Goal: Task Accomplishment & Management: Use online tool/utility

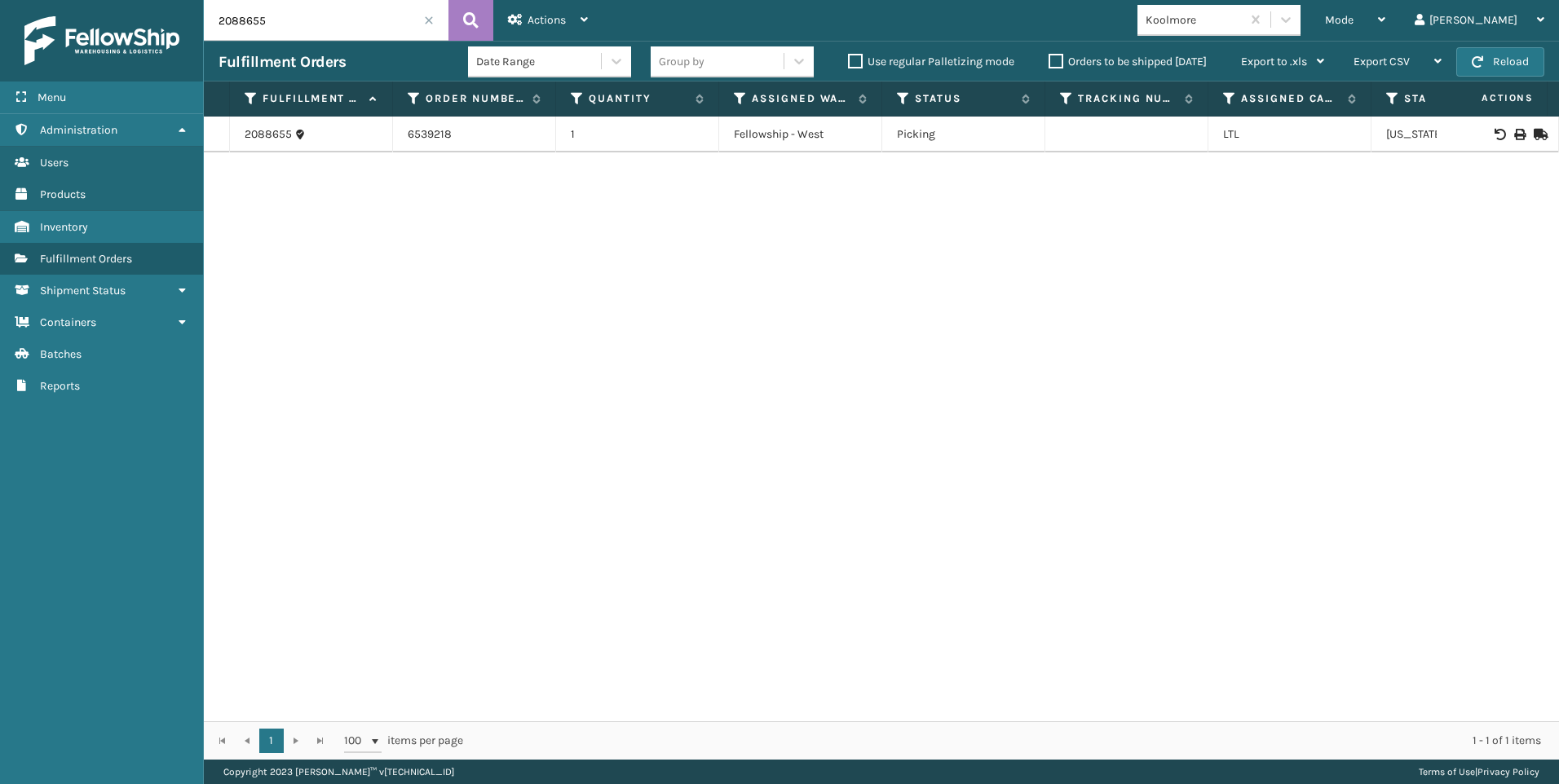
click at [430, 26] on input "2088655" at bounding box center [326, 20] width 245 height 41
click at [426, 15] on span at bounding box center [428, 20] width 9 height 9
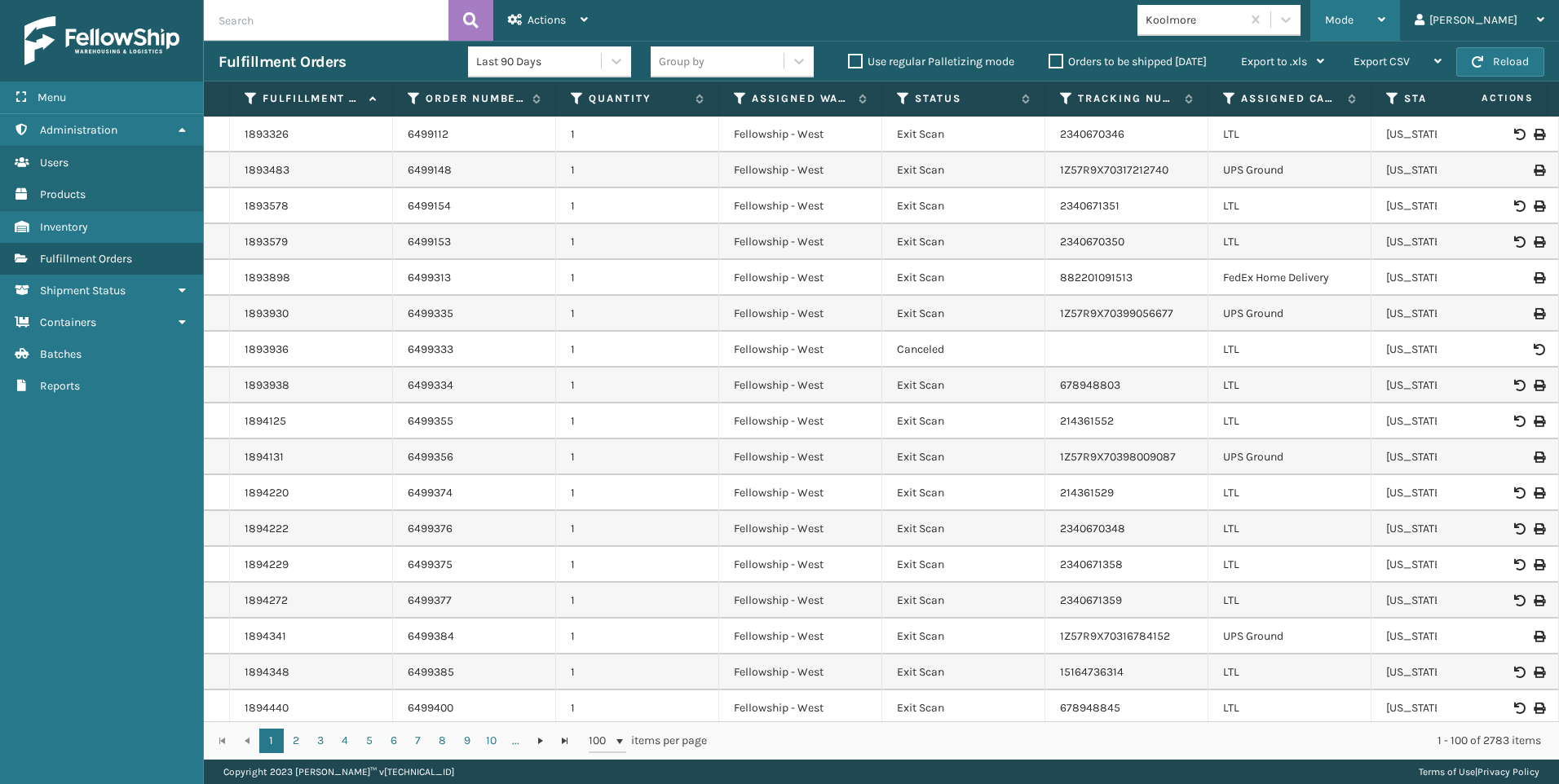
drag, startPoint x: 1386, startPoint y: 5, endPoint x: 1409, endPoint y: 19, distance: 26.9
click at [1387, 8] on div "Mode Regular Mode Picking Mode Labeling Mode Exit Scan Mode" at bounding box center [1354, 20] width 89 height 41
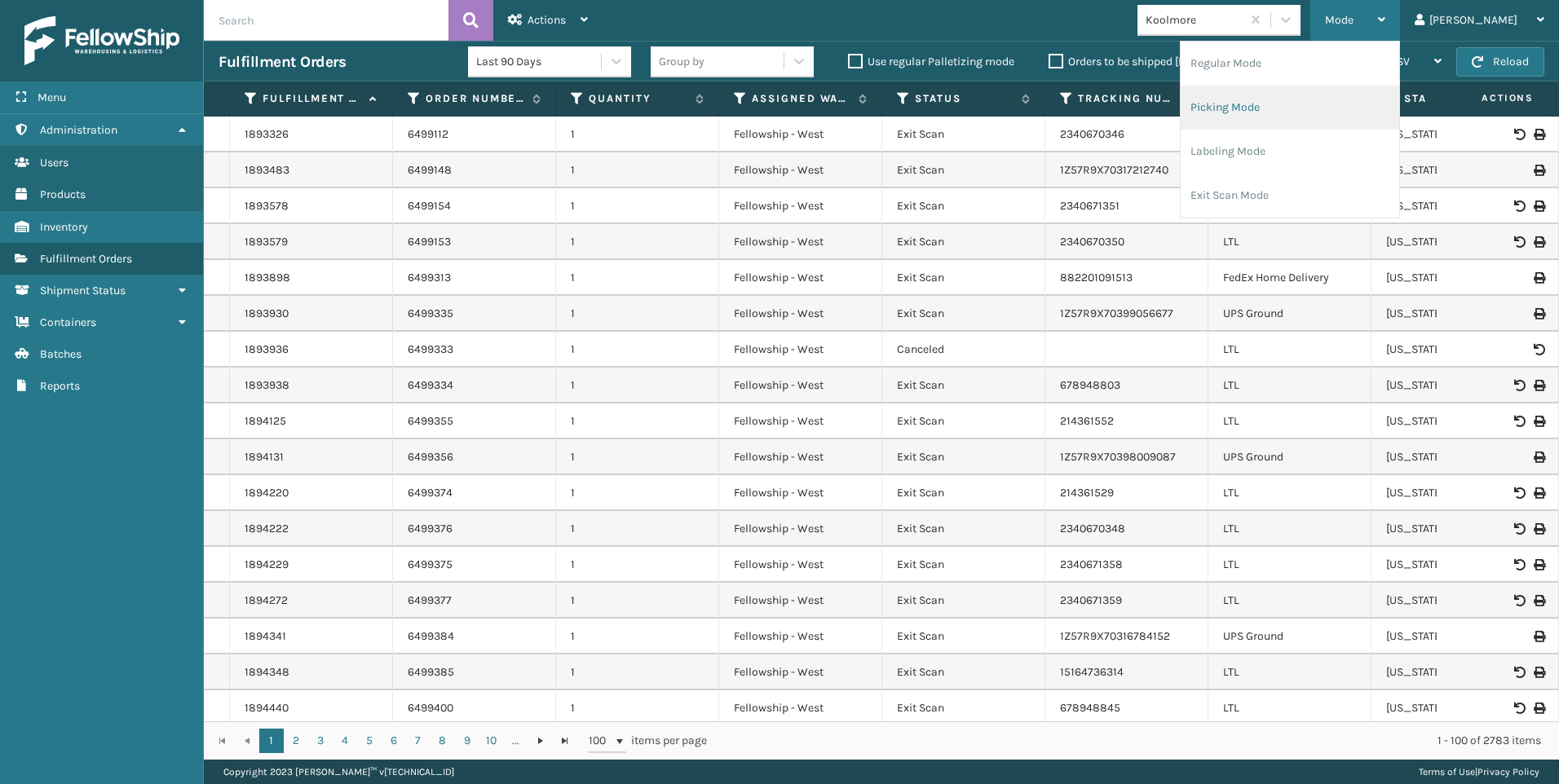
click at [1355, 99] on li "Picking Mode" at bounding box center [1290, 107] width 218 height 44
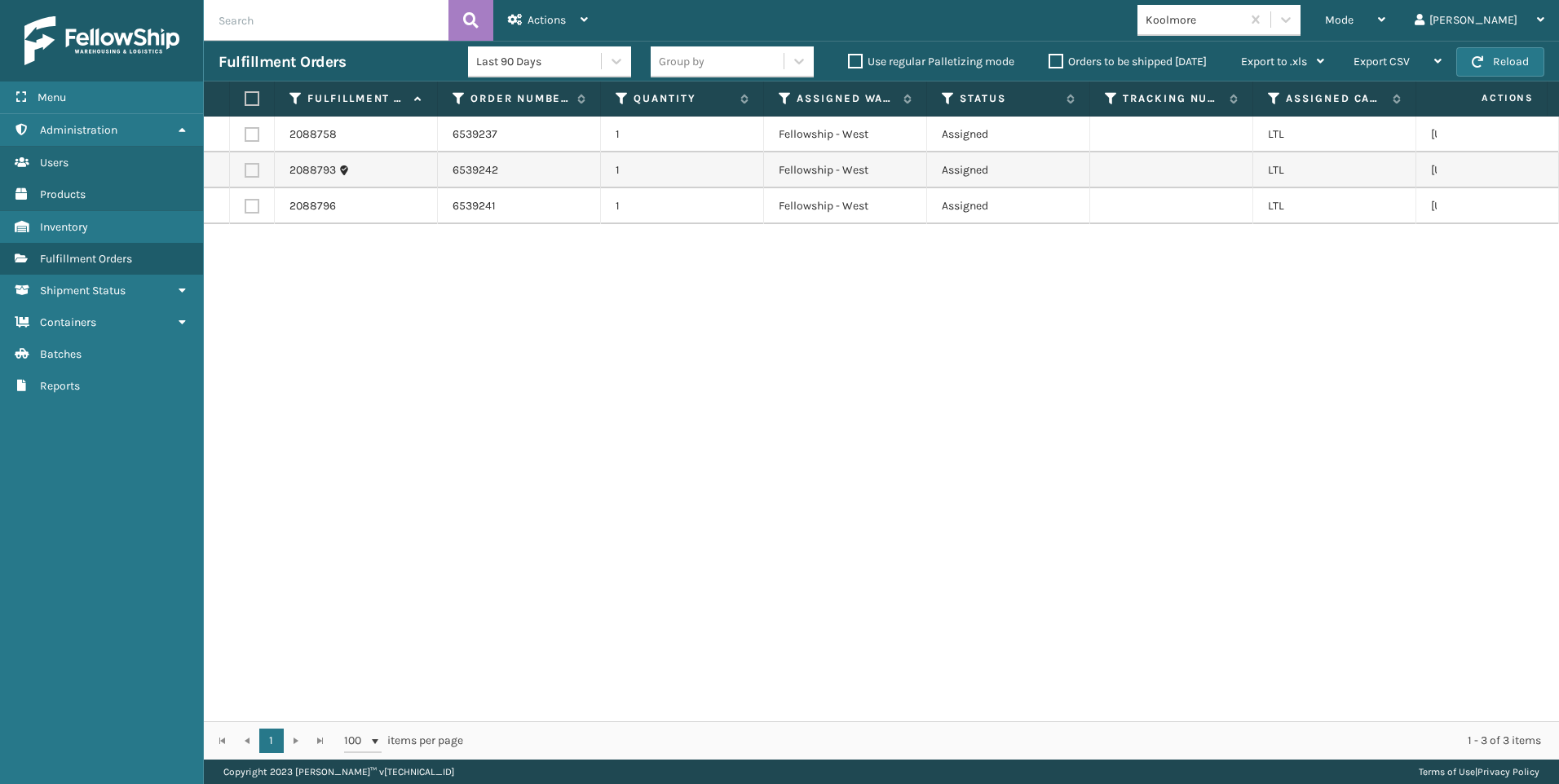
click at [255, 88] on th at bounding box center [252, 99] width 45 height 35
click at [254, 97] on label at bounding box center [249, 98] width 9 height 14
click at [245, 97] on input "checkbox" at bounding box center [245, 99] width 1 height 10
checkbox input "true"
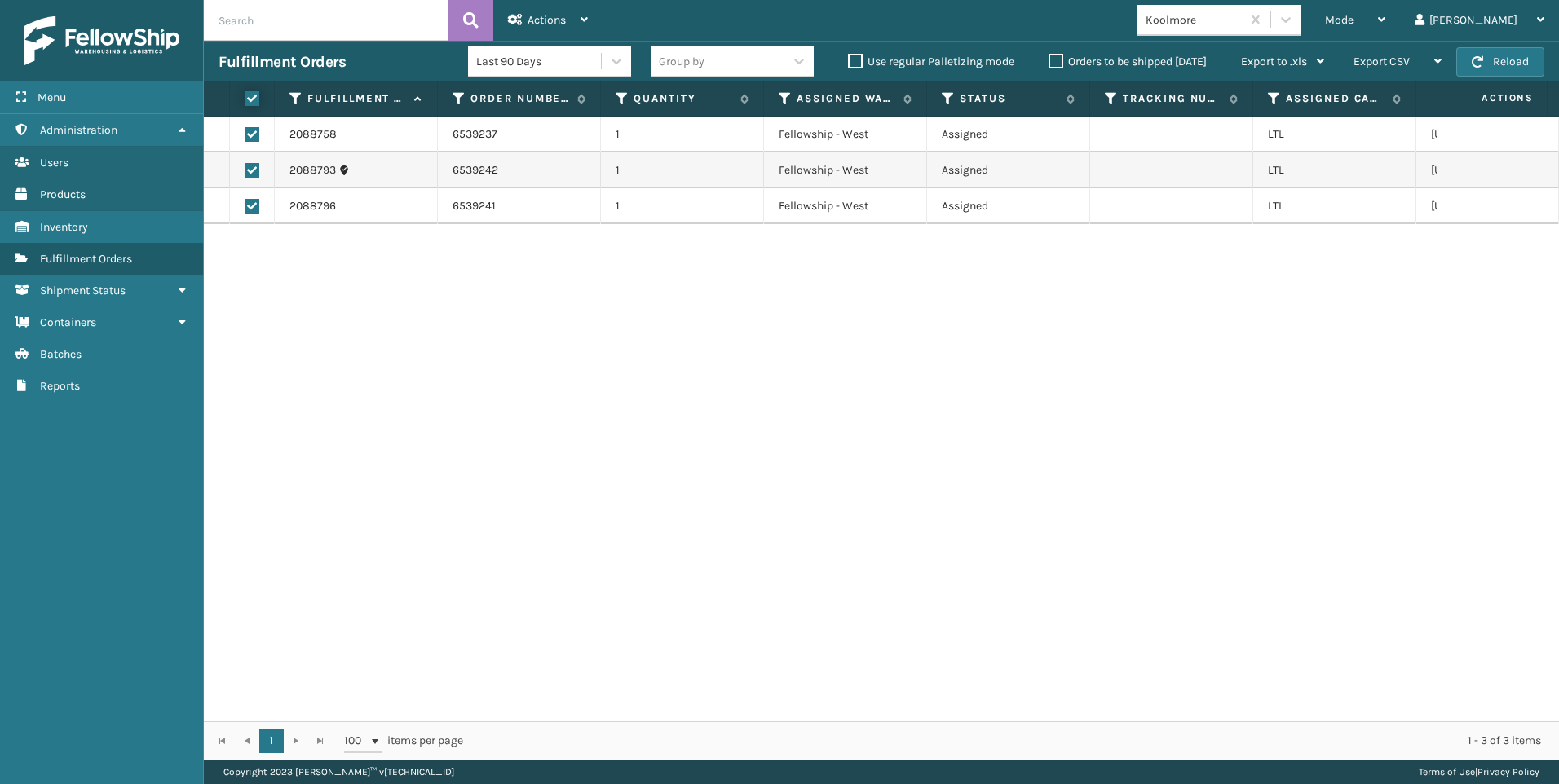
checkbox input "true"
click at [538, 4] on div "Actions" at bounding box center [548, 20] width 80 height 41
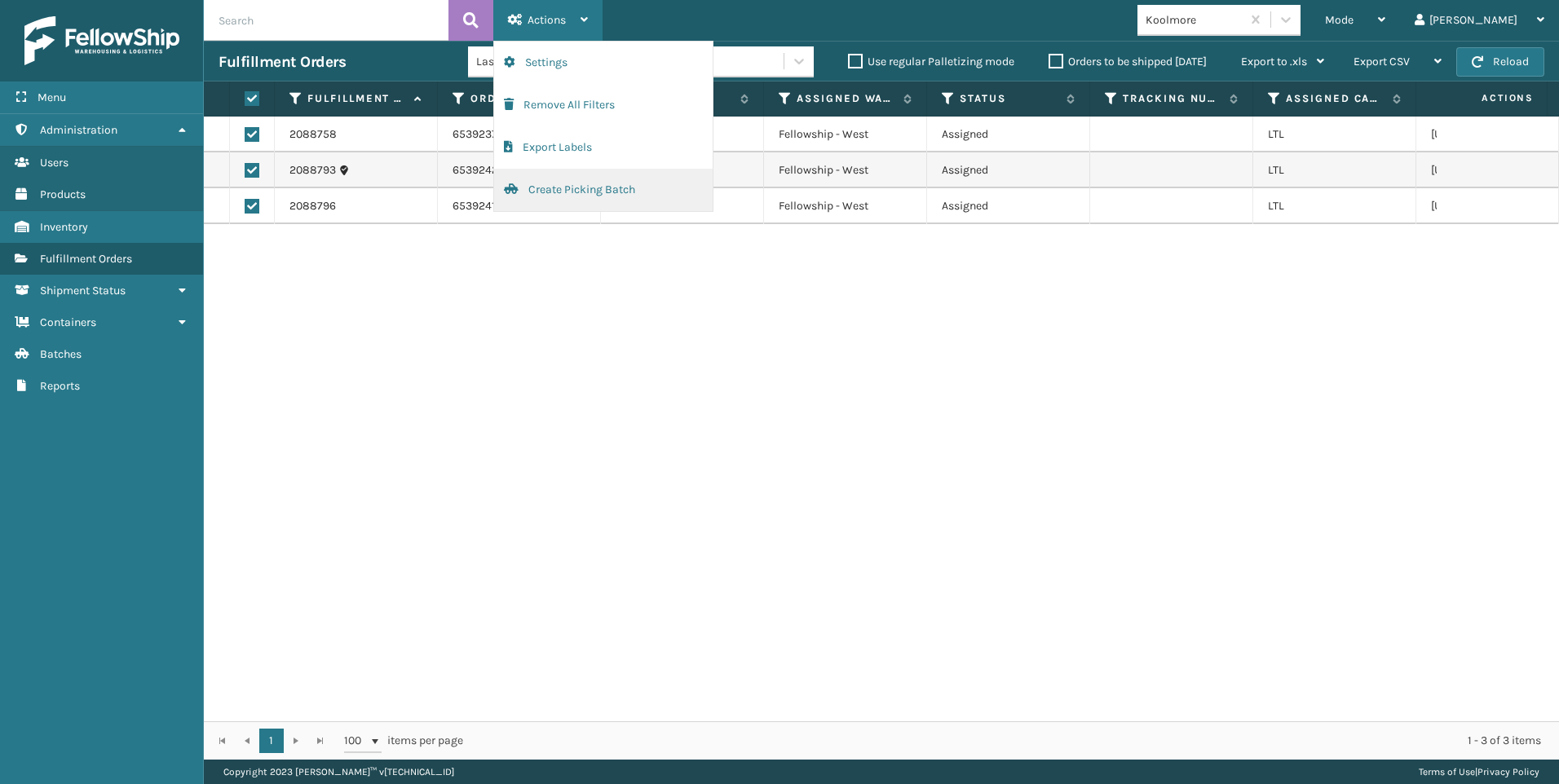
click at [613, 200] on button "Create Picking Batch" at bounding box center [603, 190] width 218 height 43
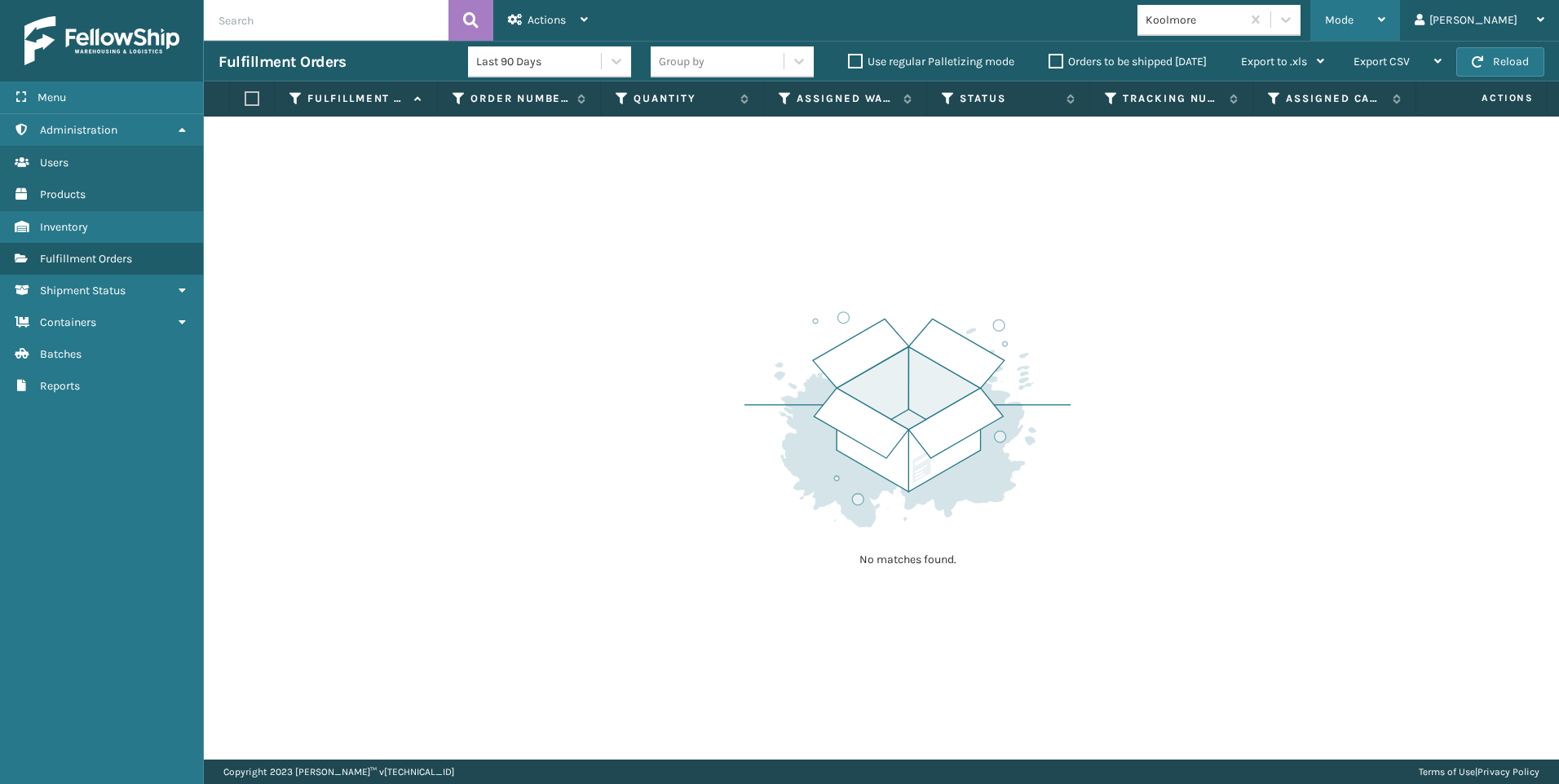
click at [1399, 25] on div "Mode Regular Mode Picking Mode Labeling Mode Exit Scan Mode" at bounding box center [1354, 20] width 89 height 41
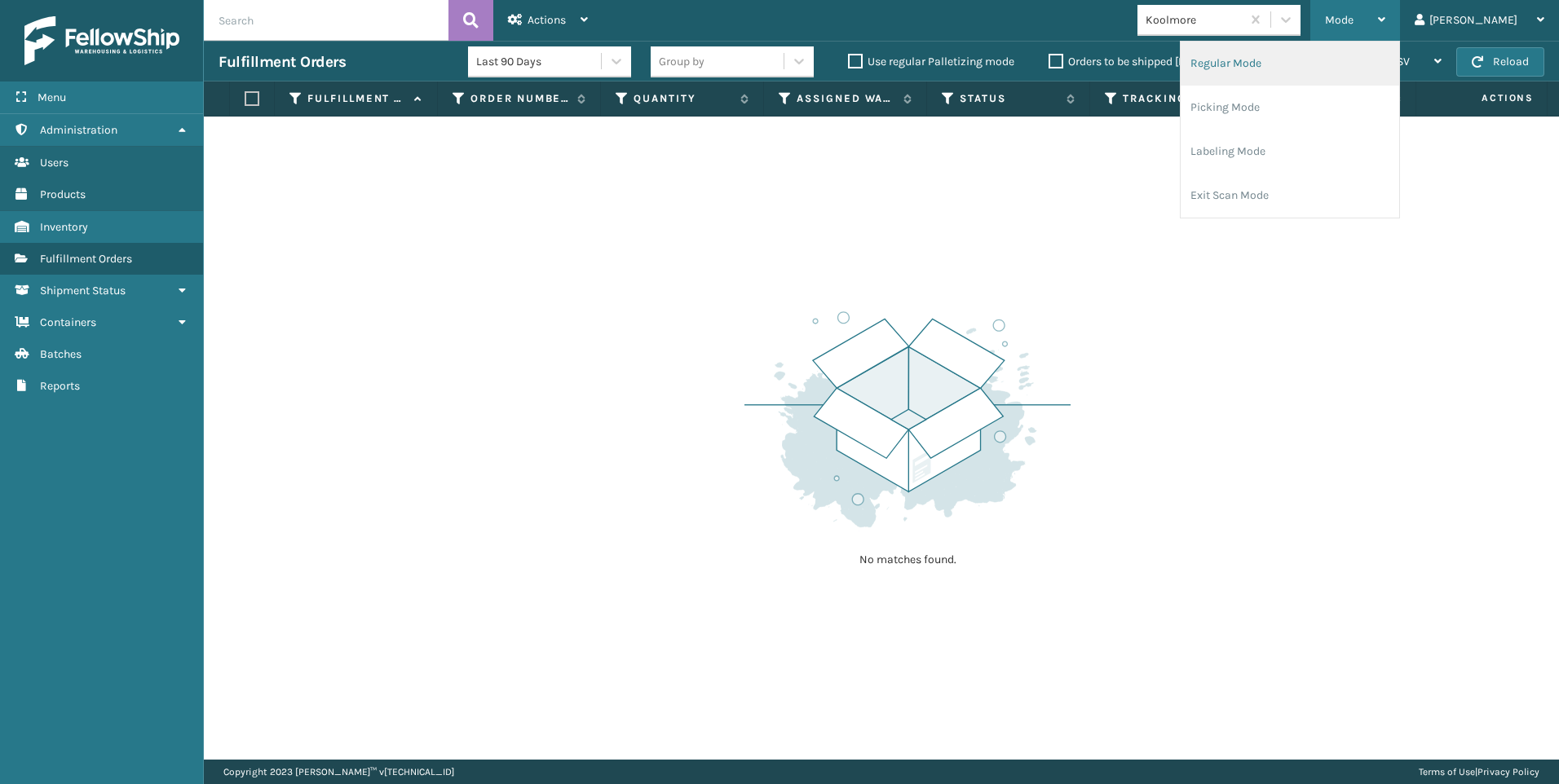
click at [1315, 65] on li "Regular Mode" at bounding box center [1290, 64] width 218 height 44
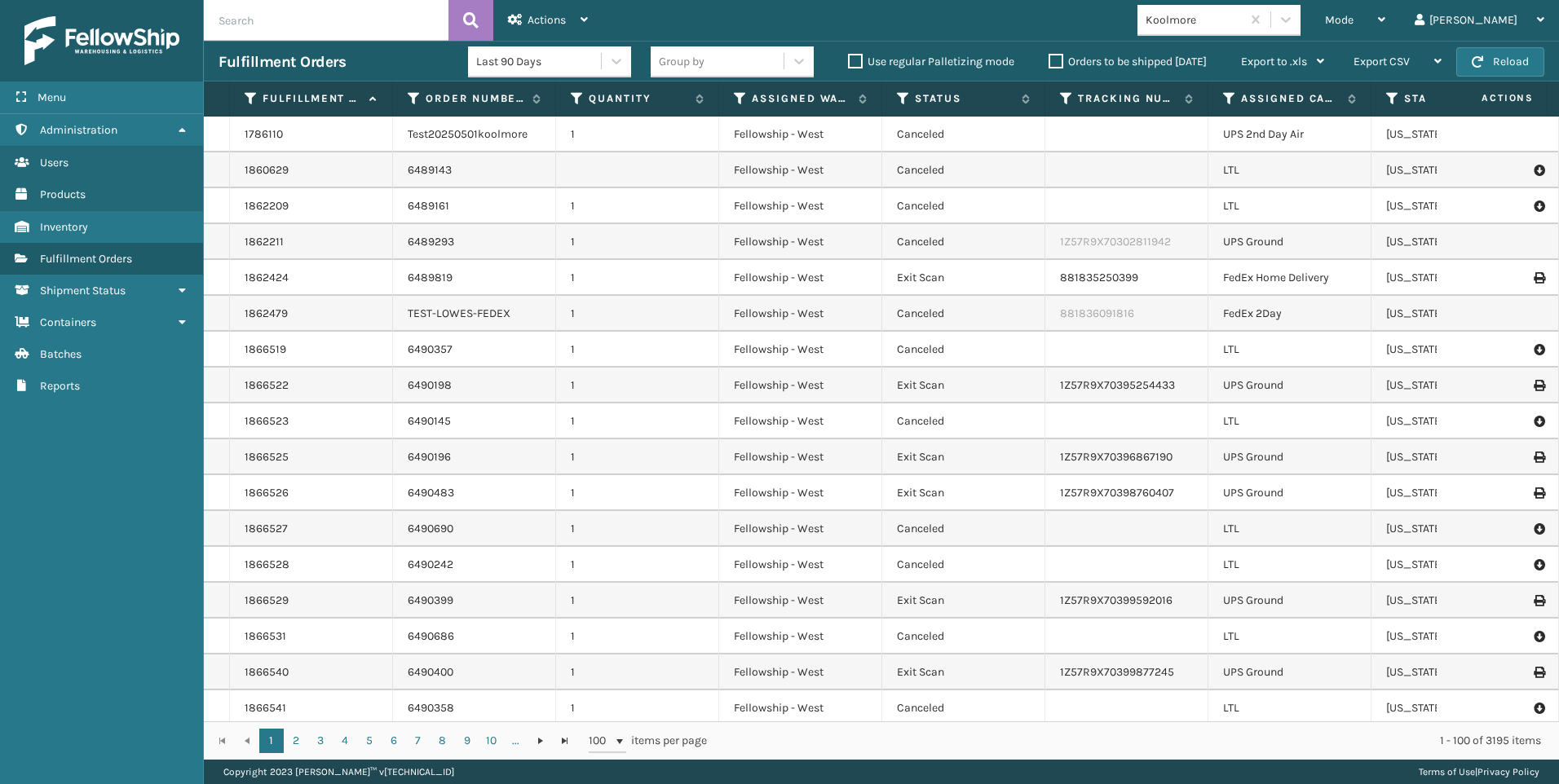
click at [384, 14] on input "text" at bounding box center [326, 20] width 245 height 41
paste input "2088758"
click at [469, 3] on button at bounding box center [471, 20] width 45 height 41
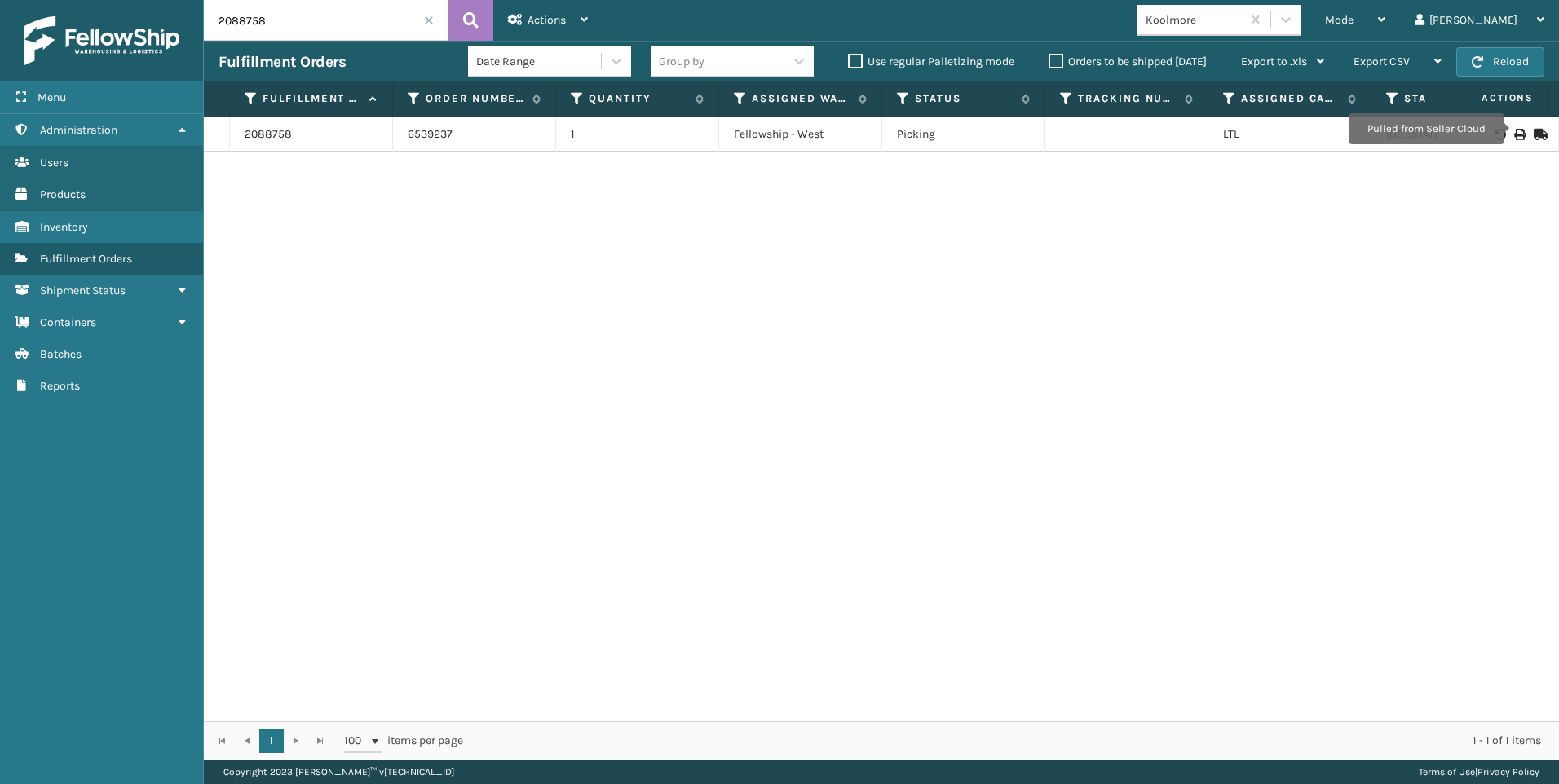
click at [1515, 129] on icon at bounding box center [1519, 134] width 9 height 11
drag, startPoint x: 159, startPoint y: 20, endPoint x: 140, endPoint y: 21, distance: 19.0
click at [140, 0] on div "Menu Administration Users Products Inventory Fulfillment Orders Shipment Status…" at bounding box center [779, 0] width 1559 height 0
paste input "96"
click at [458, 21] on button at bounding box center [471, 20] width 45 height 41
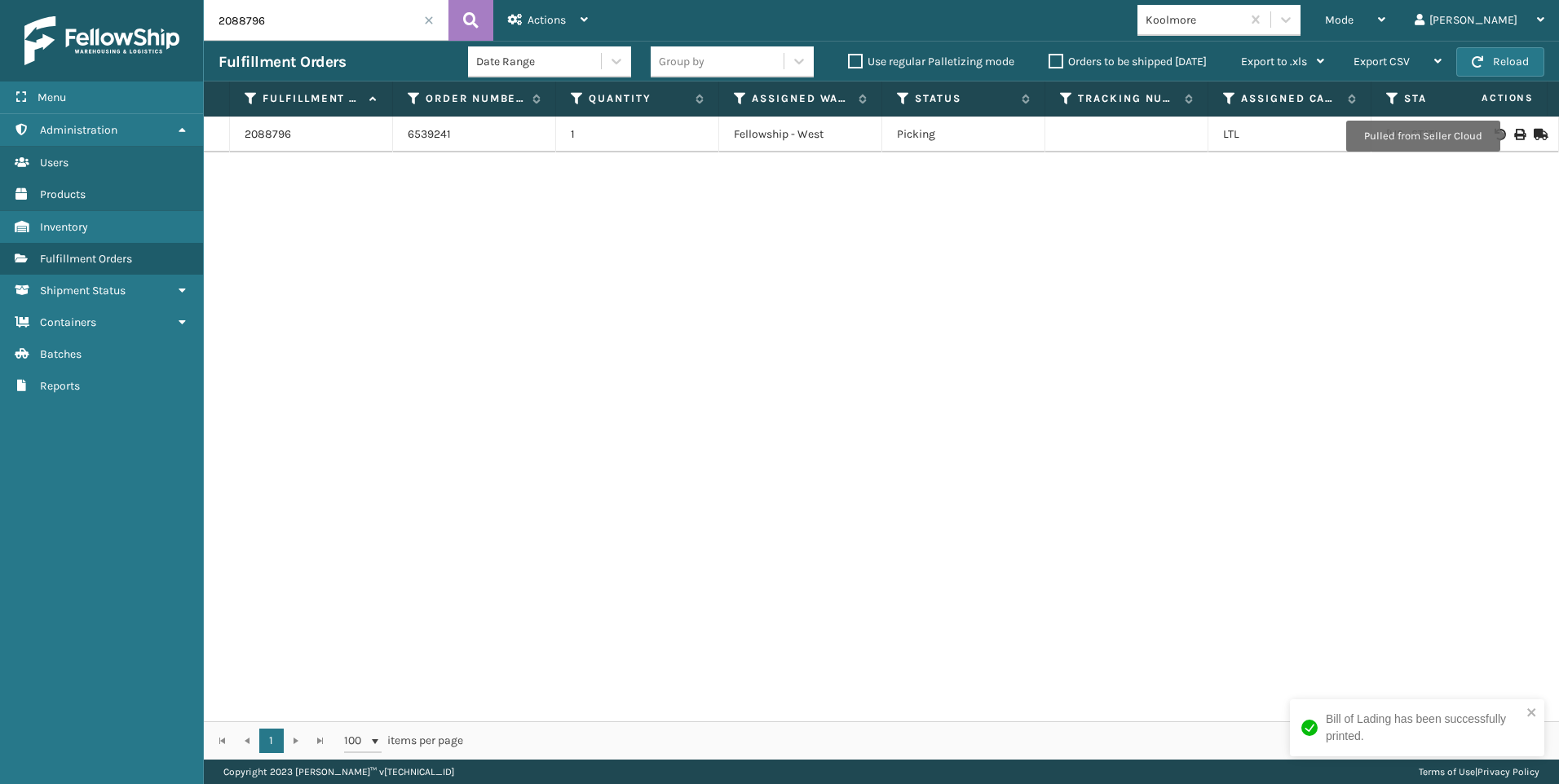
drag, startPoint x: 1510, startPoint y: 136, endPoint x: 1491, endPoint y: 153, distance: 25.5
click at [1507, 141] on td at bounding box center [1498, 135] width 123 height 36
click at [1515, 130] on icon at bounding box center [1519, 134] width 9 height 11
drag, startPoint x: 297, startPoint y: 24, endPoint x: 187, endPoint y: 26, distance: 110.0
click at [188, 0] on div "Menu Administration Users Products Inventory Fulfillment Orders Shipment Status…" at bounding box center [779, 0] width 1559 height 0
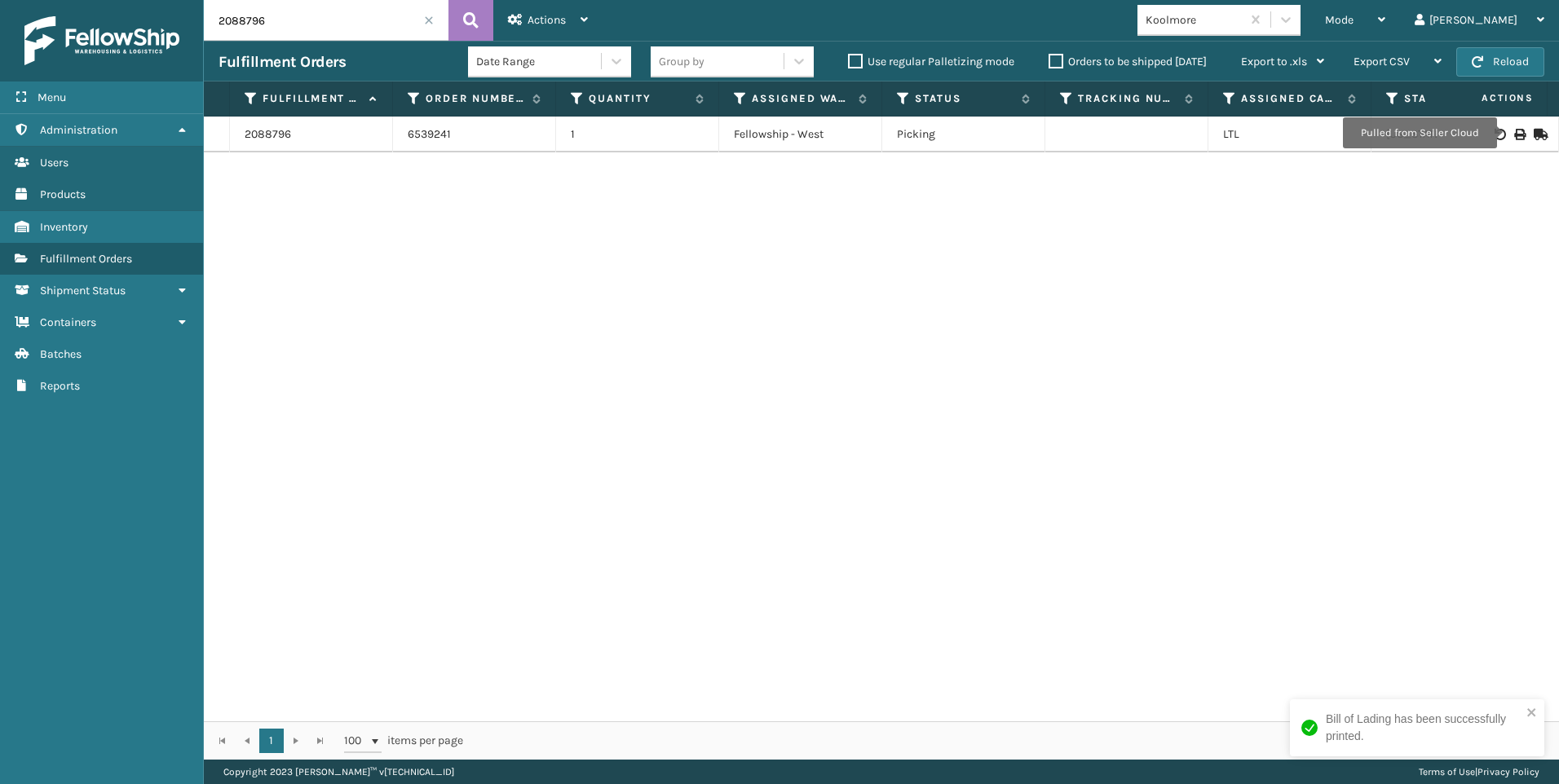
paste input "3"
type input "2088793"
click at [473, 19] on icon at bounding box center [471, 20] width 15 height 25
click at [1515, 137] on icon at bounding box center [1519, 134] width 9 height 11
click at [428, 17] on span at bounding box center [428, 20] width 9 height 9
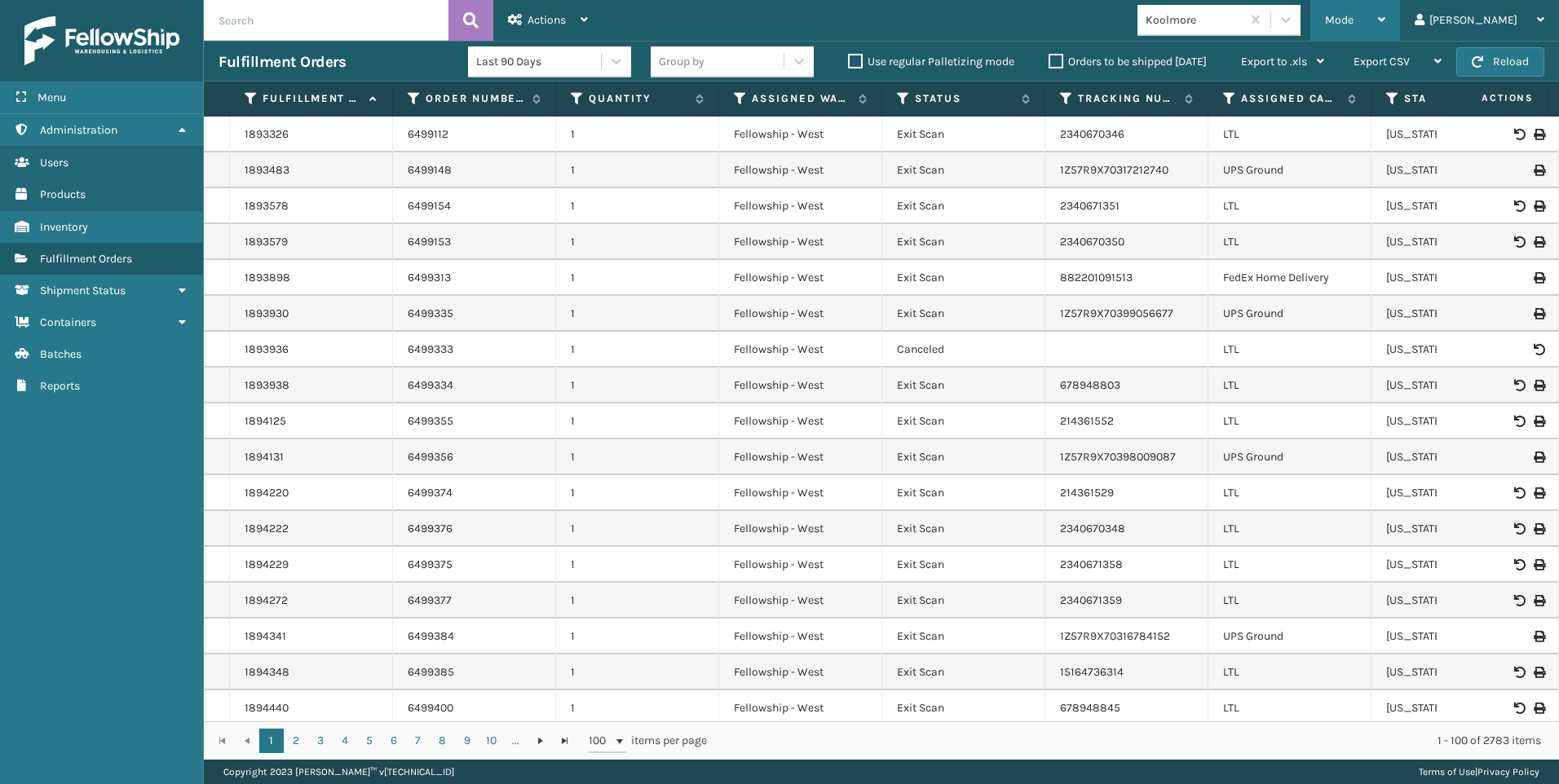
click at [1385, 26] on div "Mode" at bounding box center [1355, 20] width 61 height 41
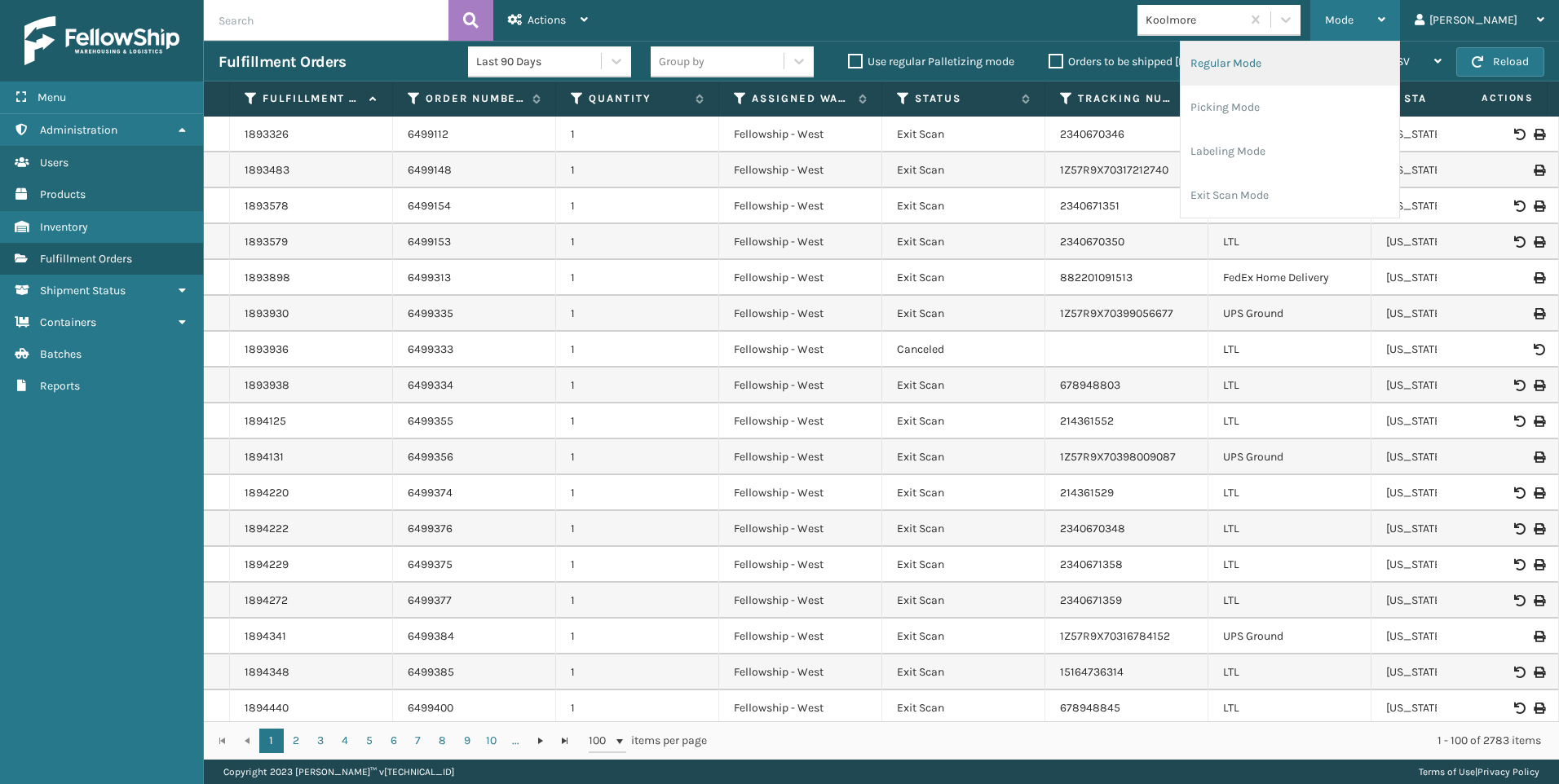
click at [1356, 84] on li "Regular Mode" at bounding box center [1290, 64] width 218 height 44
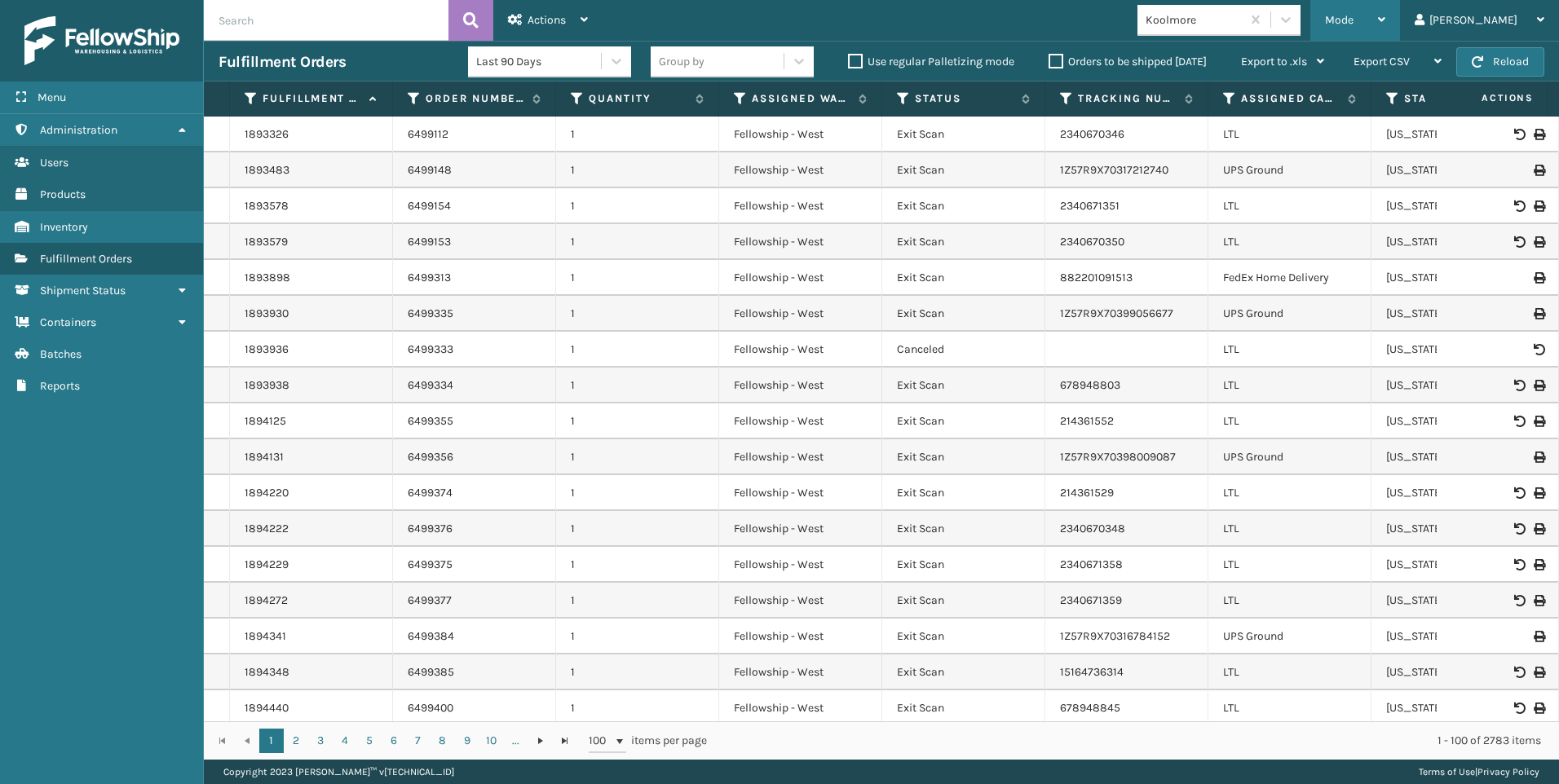
click at [1354, 13] on span "Mode" at bounding box center [1339, 20] width 28 height 14
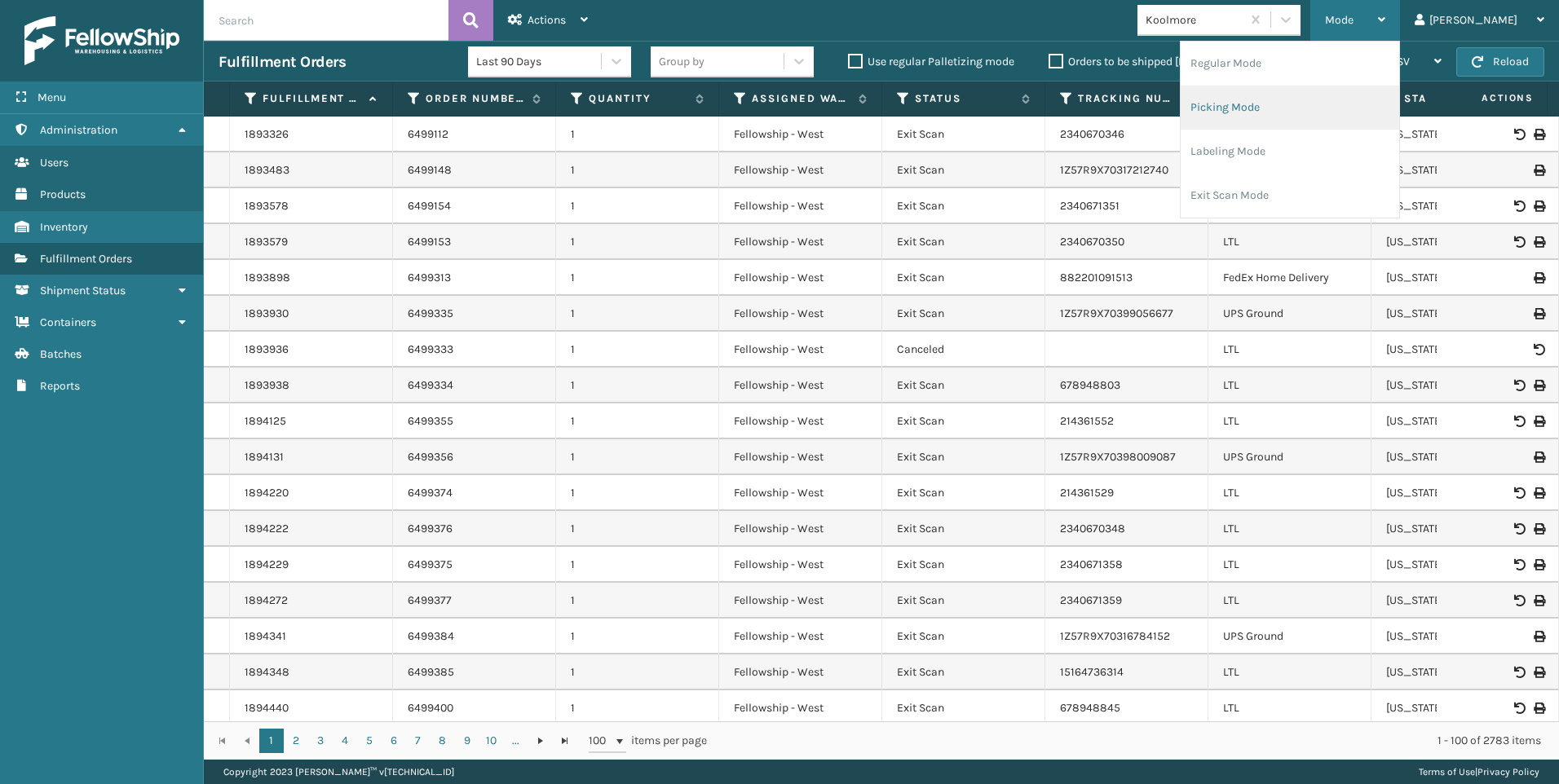
click at [1353, 101] on li "Picking Mode" at bounding box center [1290, 107] width 218 height 44
